Goal: Feedback & Contribution: Contribute content

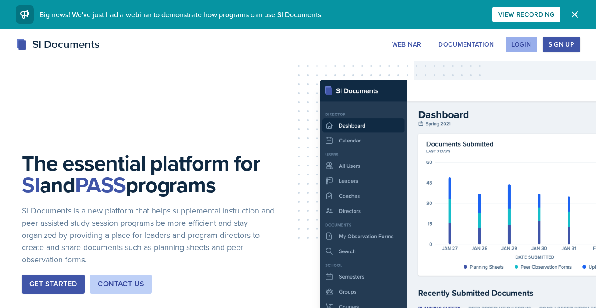
click at [531, 43] on button "Login" at bounding box center [521, 44] width 32 height 15
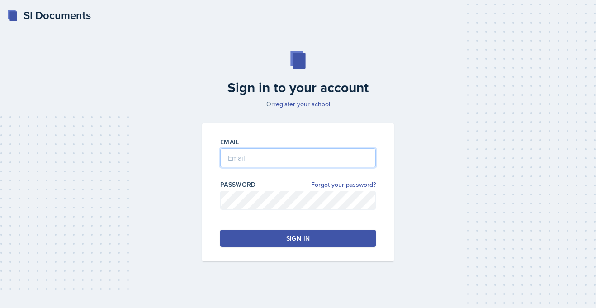
type input "[PERSON_NAME][EMAIL_ADDRESS][PERSON_NAME][DOMAIN_NAME]"
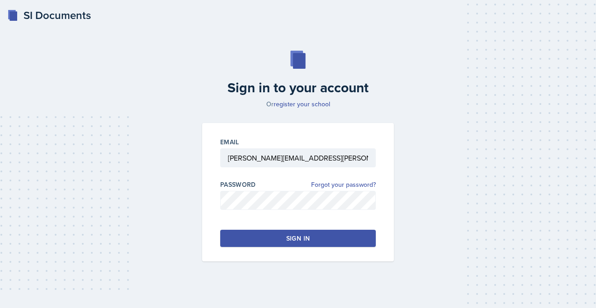
click at [248, 237] on button "Sign in" at bounding box center [297, 238] width 155 height 17
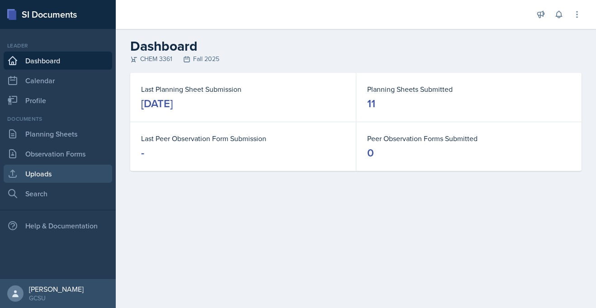
click at [45, 175] on link "Uploads" at bounding box center [58, 174] width 108 height 18
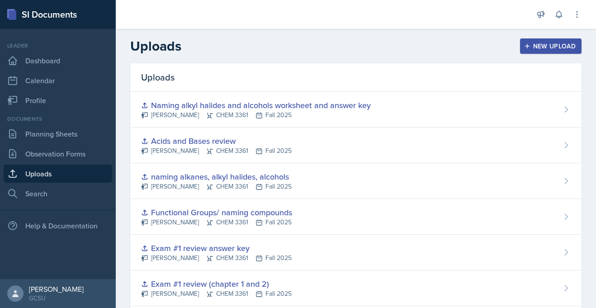
click at [526, 43] on icon "button" at bounding box center [527, 46] width 6 height 6
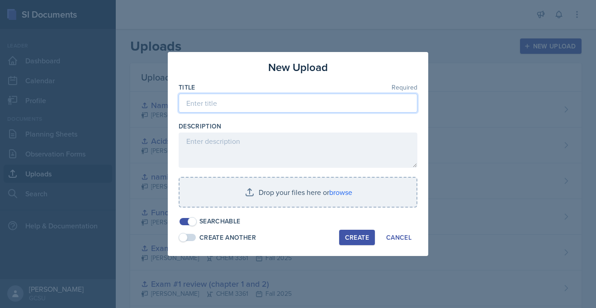
click at [262, 99] on input at bounding box center [298, 103] width 239 height 19
type input "IR Spectroscopy Powerpoint"
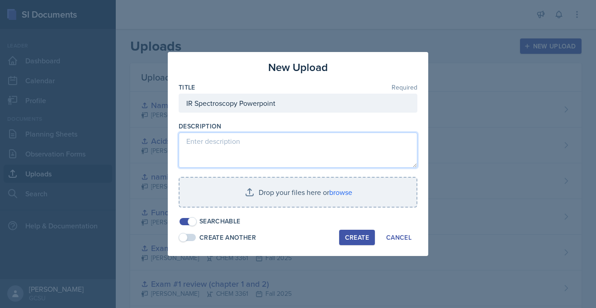
click at [235, 146] on textarea at bounding box center [298, 149] width 239 height 35
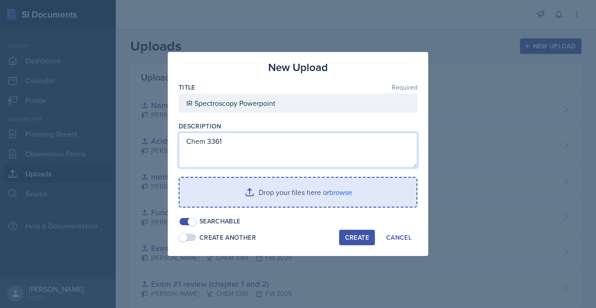
type textarea "Chem 3361"
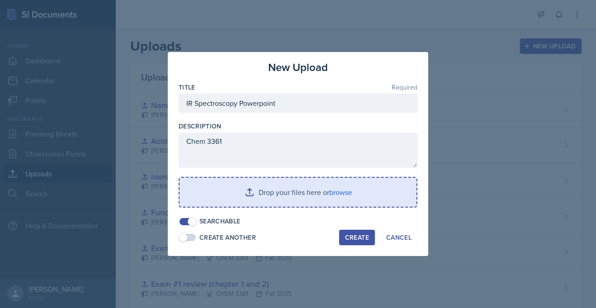
click at [265, 196] on input "file" at bounding box center [297, 192] width 237 height 29
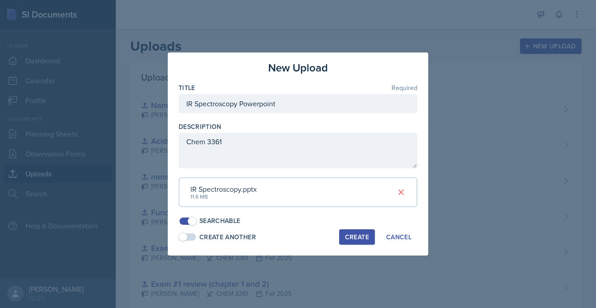
click at [364, 236] on div "Create" at bounding box center [357, 236] width 24 height 7
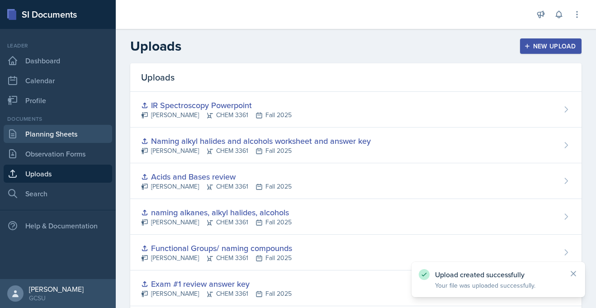
click at [43, 133] on link "Planning Sheets" at bounding box center [58, 134] width 108 height 18
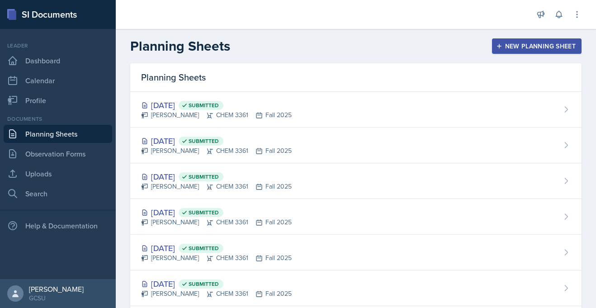
click at [551, 47] on div "New Planning Sheet" at bounding box center [537, 45] width 78 height 7
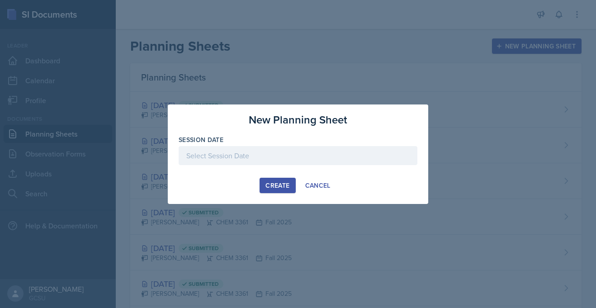
click at [278, 163] on div at bounding box center [298, 155] width 239 height 19
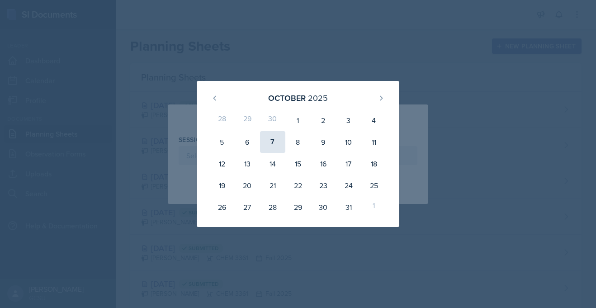
click at [272, 144] on div "7" at bounding box center [272, 142] width 25 height 22
type input "[DATE]"
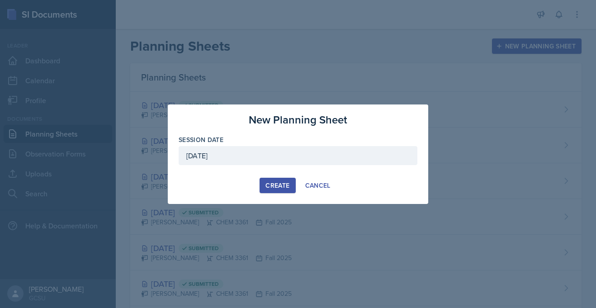
click at [278, 186] on div "Create" at bounding box center [277, 185] width 24 height 7
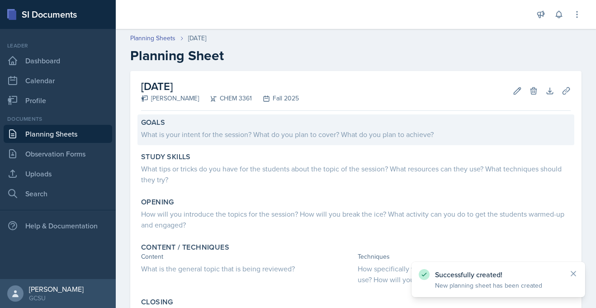
click at [196, 137] on div "What is your intent for the session? What do you plan to cover? What do you pla…" at bounding box center [355, 134] width 429 height 11
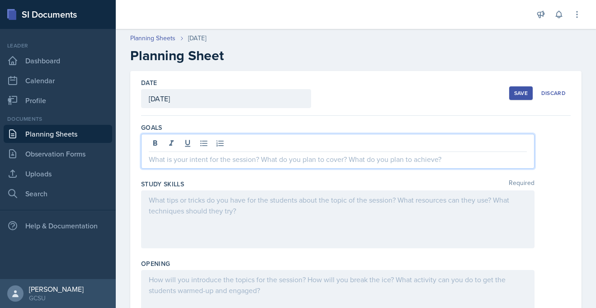
click at [207, 146] on div at bounding box center [337, 151] width 393 height 35
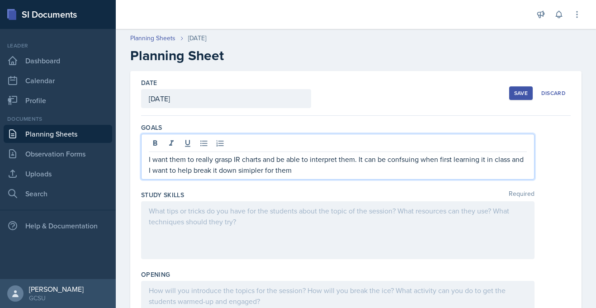
click at [251, 170] on p "I want them to really grasp IR charts and be able to interpret them. It can be …" at bounding box center [338, 165] width 378 height 22
click at [255, 170] on p "I want them to really grasp IR charts and be able to interpret them. It can be …" at bounding box center [338, 165] width 378 height 22
click at [413, 161] on p "I want them to really grasp IR charts and be able to interpret them. It can be …" at bounding box center [338, 165] width 378 height 22
click at [411, 162] on p "I want them to really grasp IR charts and be able to interpret them. It can be …" at bounding box center [338, 165] width 378 height 22
click at [252, 171] on p "I want them to really grasp IR charts and be able to interpret them. It can be …" at bounding box center [338, 165] width 378 height 22
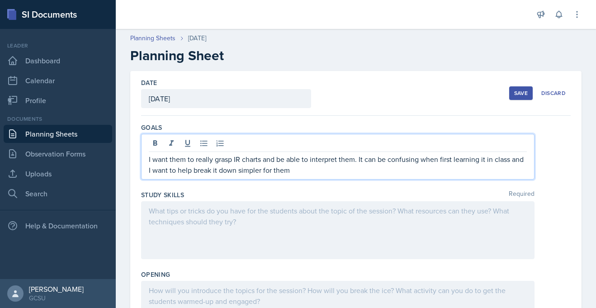
click at [290, 173] on p "I want them to really grasp IR charts and be able to interpret them. It can be …" at bounding box center [338, 165] width 378 height 22
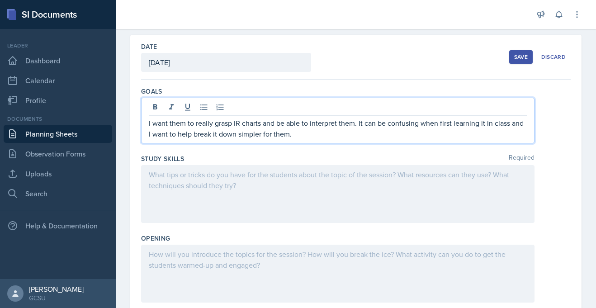
scroll to position [47, 0]
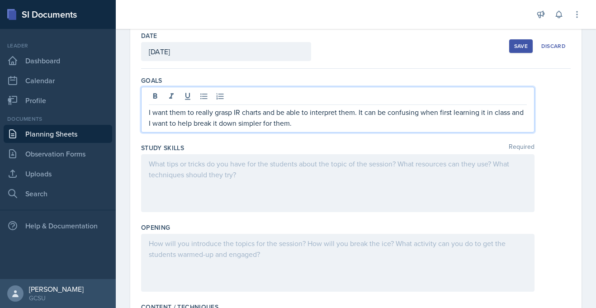
click at [209, 169] on p at bounding box center [338, 163] width 378 height 11
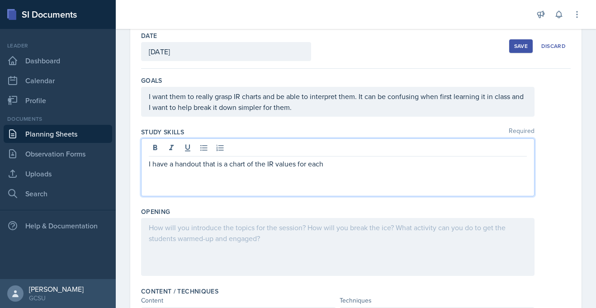
click at [276, 168] on p "I have a handout that is a chart of the IR values for each" at bounding box center [338, 163] width 378 height 11
click at [394, 165] on p "I have a handout that is a chart of the IR wavelength values for each" at bounding box center [338, 163] width 378 height 11
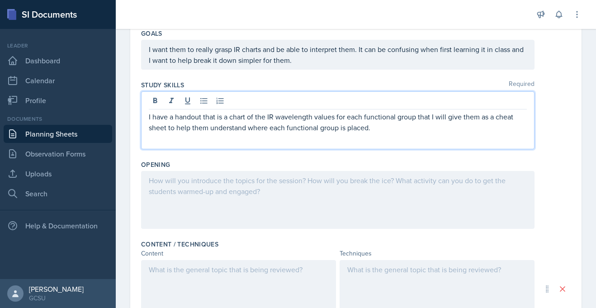
scroll to position [98, 0]
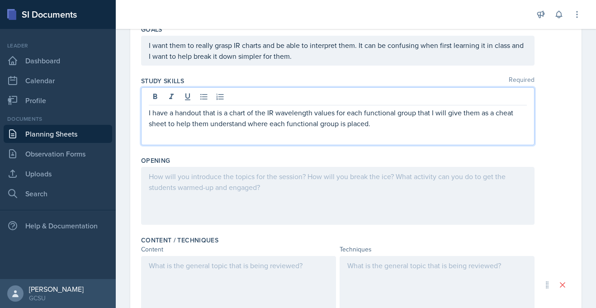
click at [253, 179] on p at bounding box center [338, 176] width 378 height 11
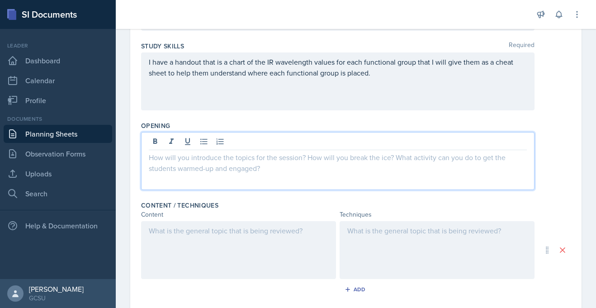
scroll to position [135, 0]
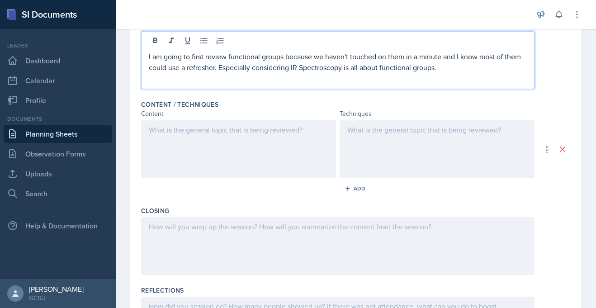
click at [177, 126] on p at bounding box center [238, 129] width 179 height 11
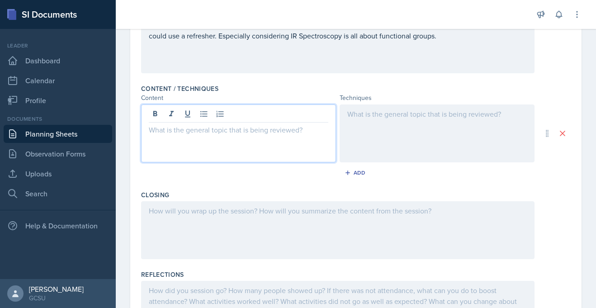
click at [197, 116] on div at bounding box center [238, 115] width 179 height 15
click at [198, 116] on button at bounding box center [204, 114] width 13 height 13
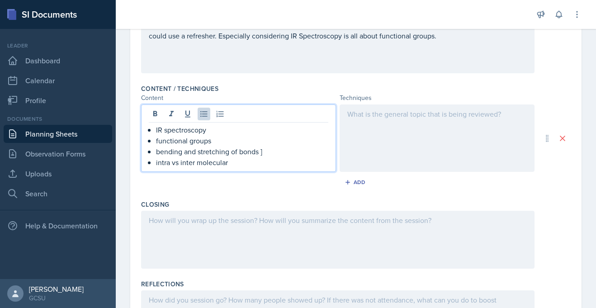
click at [375, 116] on div at bounding box center [436, 137] width 195 height 67
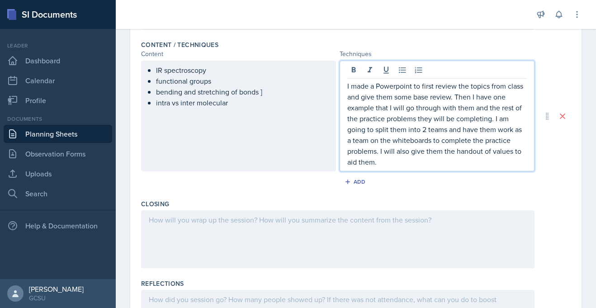
scroll to position [297, 0]
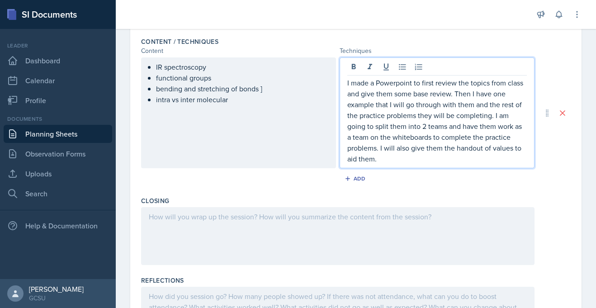
click at [400, 84] on p "I made a Powerpoint to first review the topics from class and give them some ba…" at bounding box center [436, 120] width 179 height 87
click at [191, 222] on div at bounding box center [337, 236] width 393 height 58
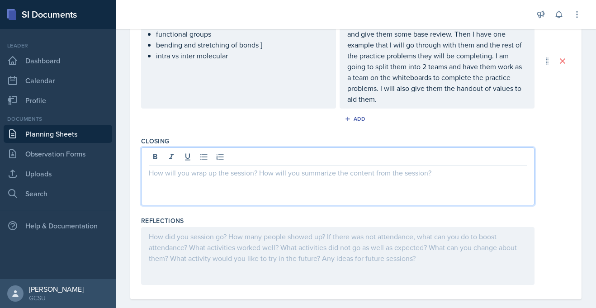
scroll to position [348, 0]
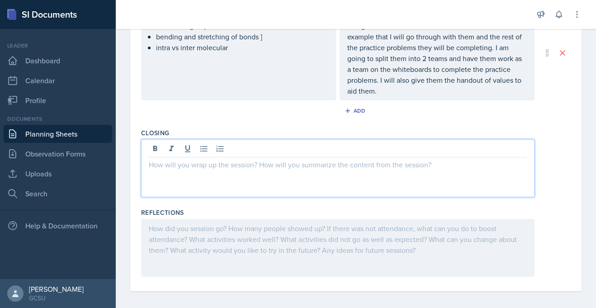
click at [206, 168] on p at bounding box center [338, 164] width 378 height 11
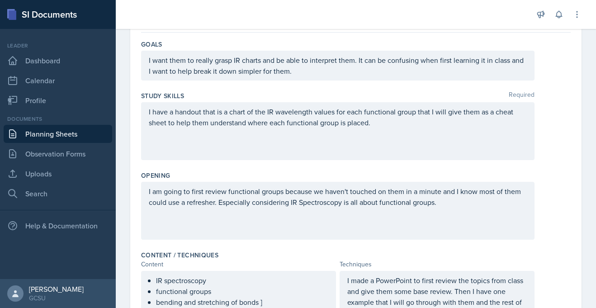
scroll to position [0, 0]
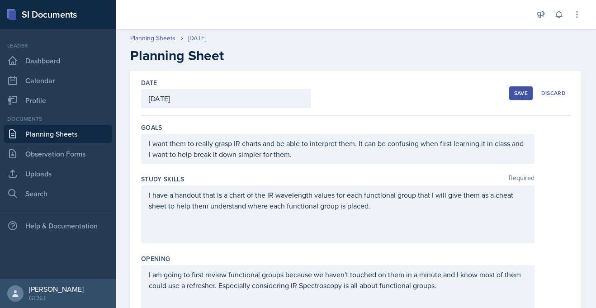
click at [517, 91] on div "Save" at bounding box center [521, 92] width 14 height 7
